Goal: Check status: Check status

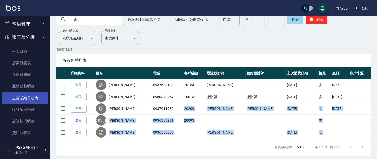
scroll to position [139, 0]
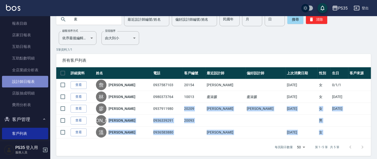
drag, startPoint x: 27, startPoint y: 82, endPoint x: 24, endPoint y: 80, distance: 3.6
click at [27, 82] on link "設計師日報表" at bounding box center [25, 82] width 46 height 12
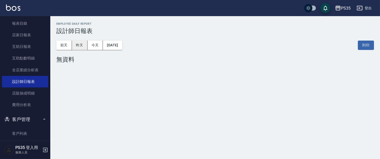
click at [74, 46] on button "昨天" at bounding box center [80, 44] width 16 height 9
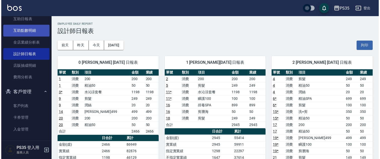
scroll to position [166, 0]
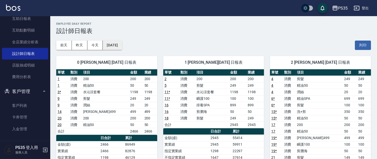
click at [119, 47] on button "[DATE]" at bounding box center [112, 44] width 19 height 9
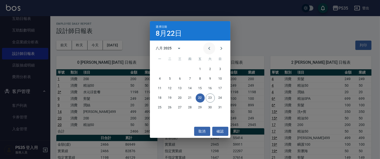
click at [208, 49] on icon "Previous month" at bounding box center [209, 48] width 2 height 3
click at [169, 99] on button "22" at bounding box center [169, 97] width 9 height 9
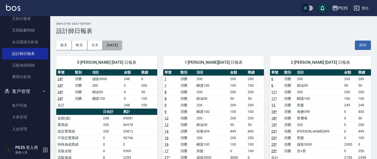
click at [121, 44] on button "[DATE]" at bounding box center [112, 44] width 19 height 9
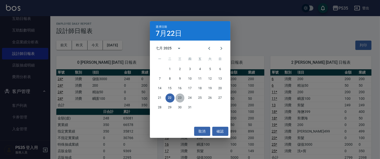
click at [177, 97] on button "23" at bounding box center [179, 97] width 9 height 9
